Goal: Task Accomplishment & Management: Manage account settings

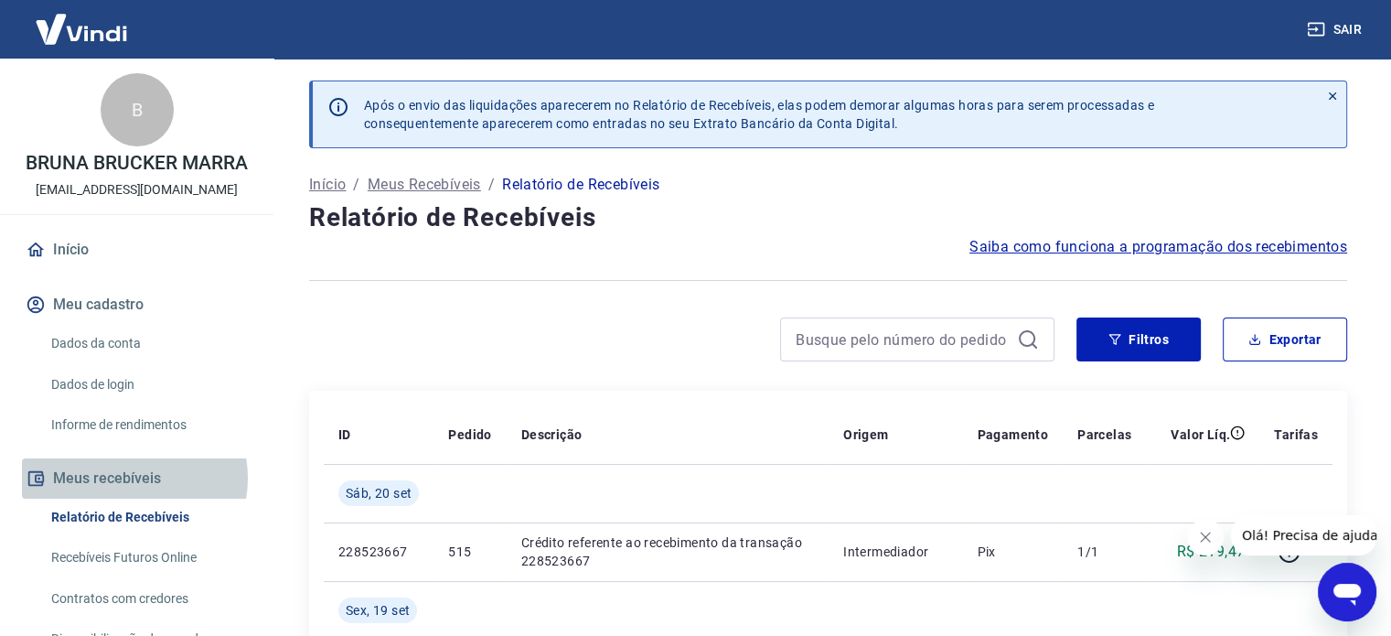
click at [134, 477] on button "Meus recebíveis" at bounding box center [137, 478] width 230 height 40
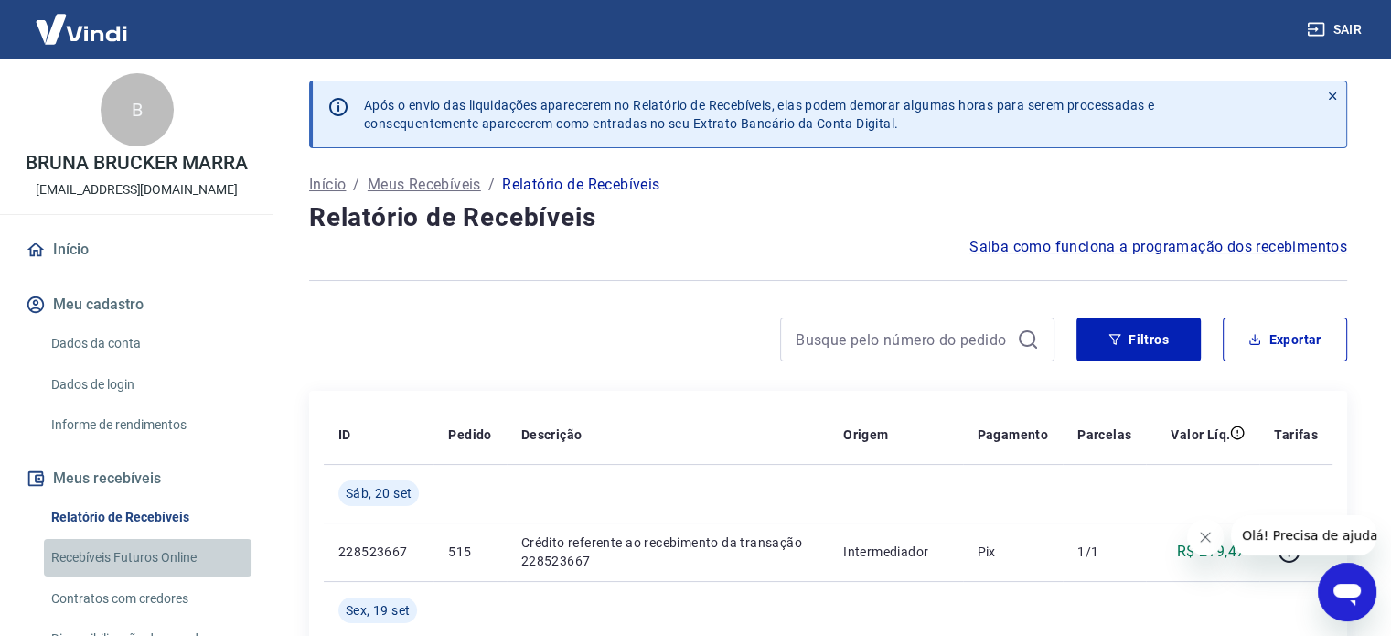
click at [156, 559] on link "Recebíveis Futuros Online" at bounding box center [148, 557] width 208 height 37
click at [71, 246] on link "Início" at bounding box center [137, 250] width 230 height 40
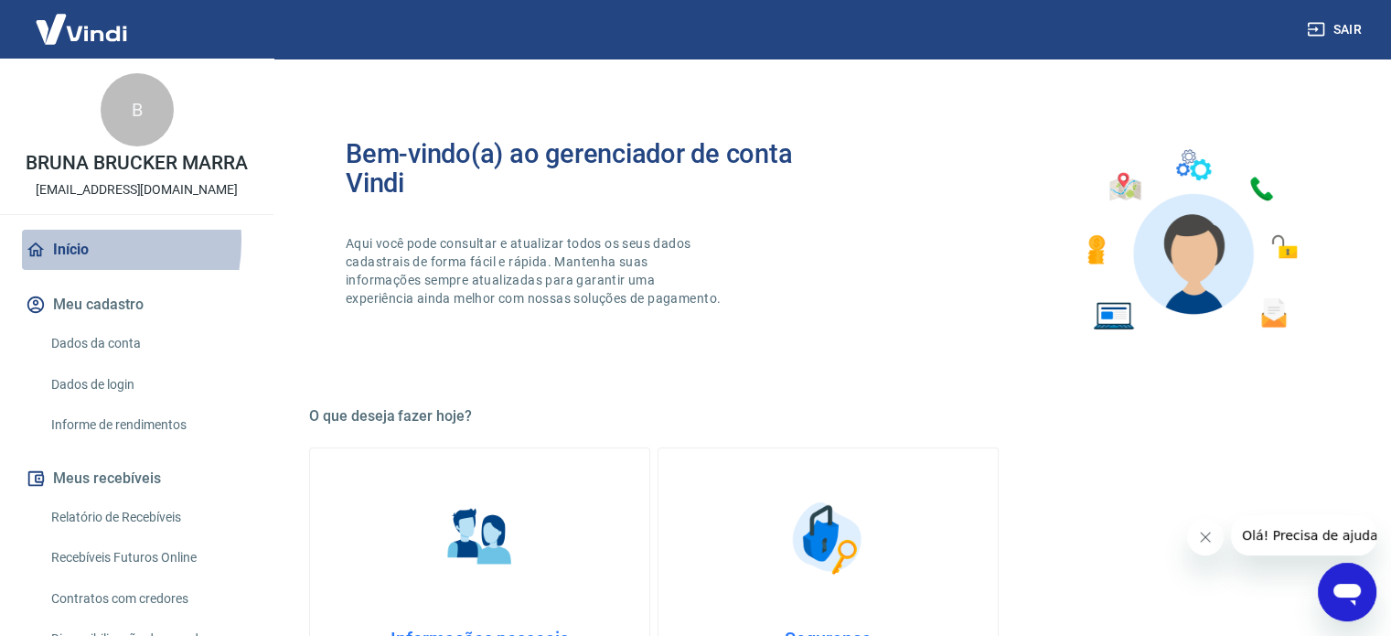
click at [59, 240] on link "Início" at bounding box center [137, 250] width 230 height 40
click at [65, 257] on link "Início" at bounding box center [137, 250] width 230 height 40
click at [144, 248] on link "Início" at bounding box center [137, 250] width 230 height 40
